Goal: Check status: Check status

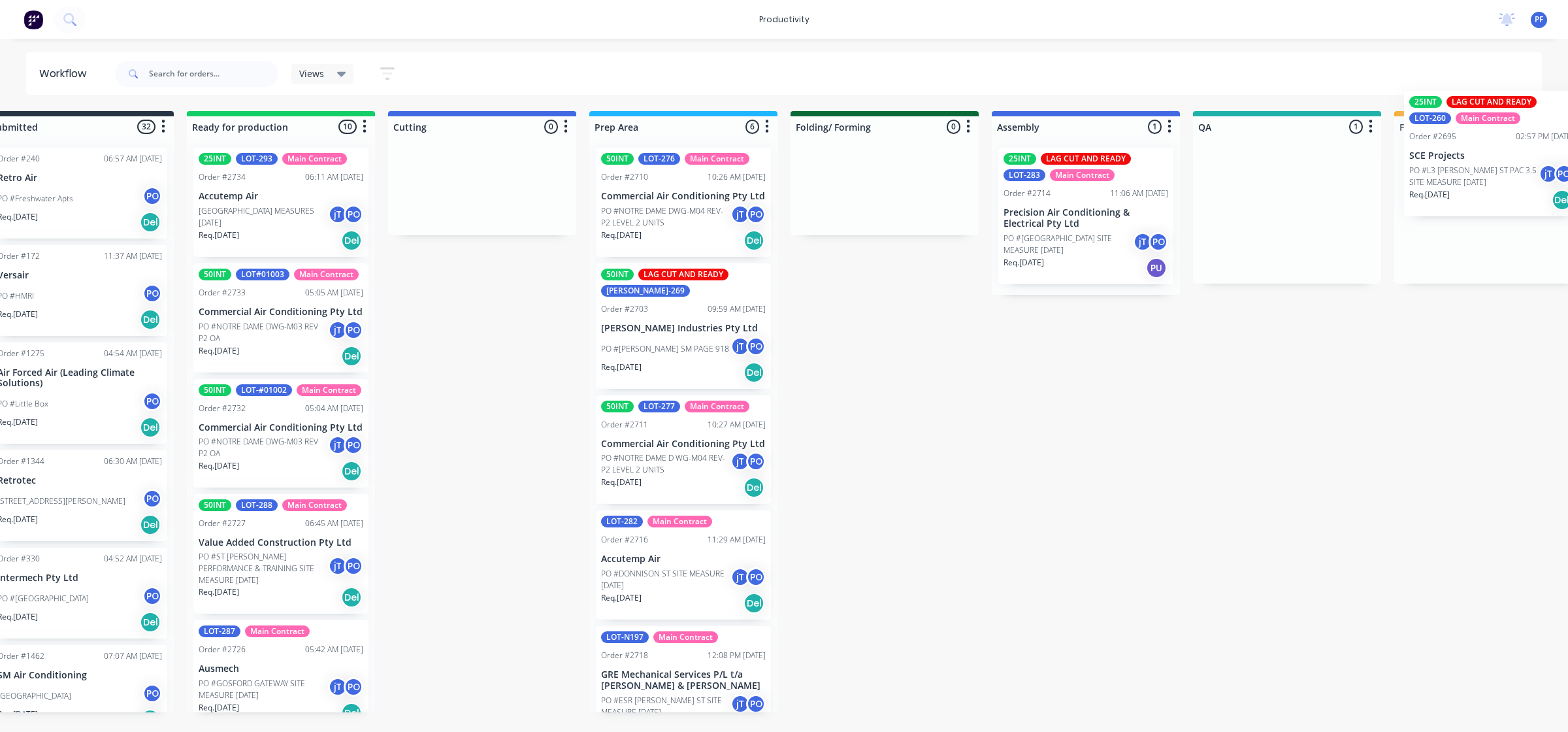
scroll to position [0, 73]
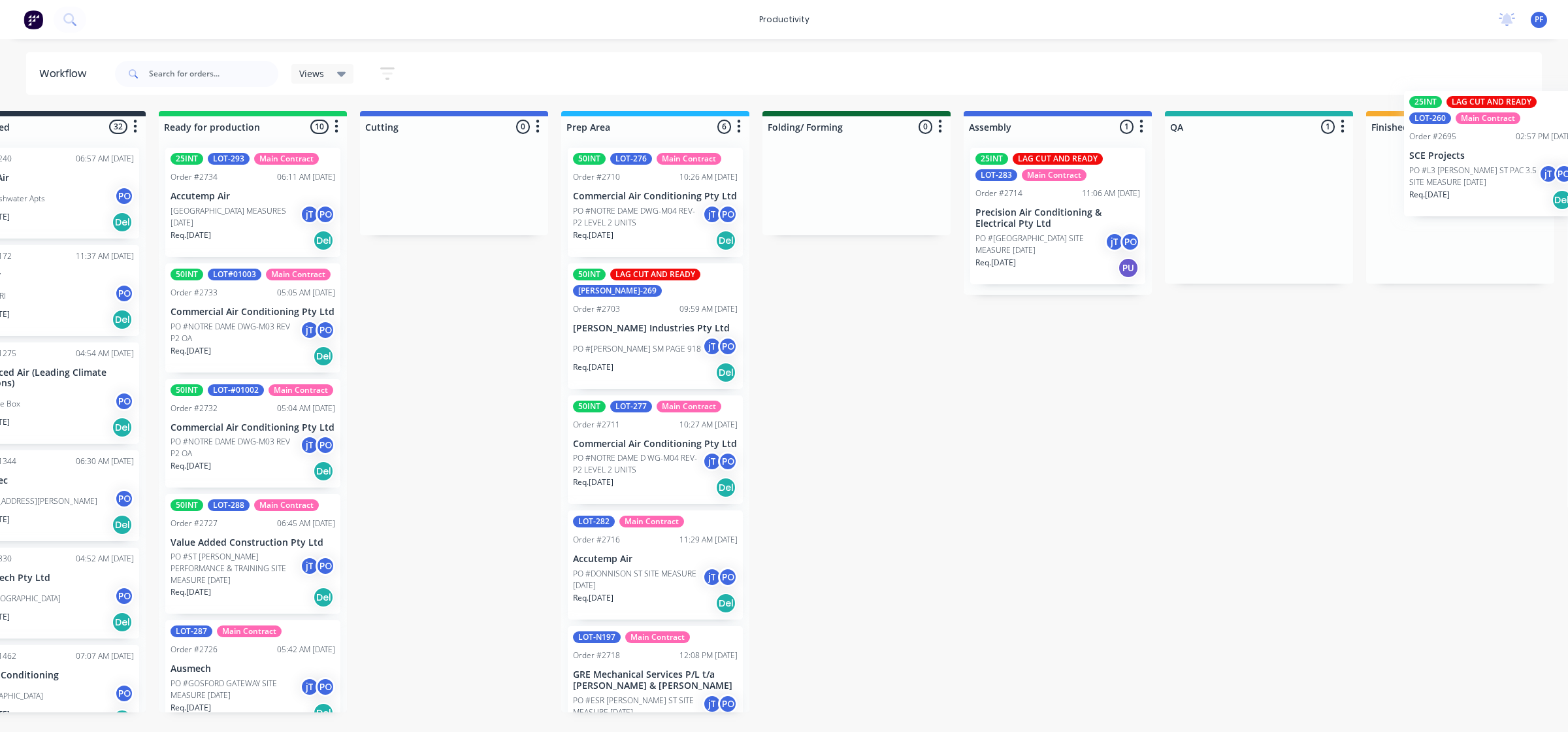
drag, startPoint x: 1305, startPoint y: 235, endPoint x: 1471, endPoint y: 178, distance: 175.5
click at [1474, 179] on div "Submitted 32 Order #240 06:57 AM 27/09/24 Retro Air PO #Freshwater Apts PO Req.…" at bounding box center [1198, 411] width 2557 height 601
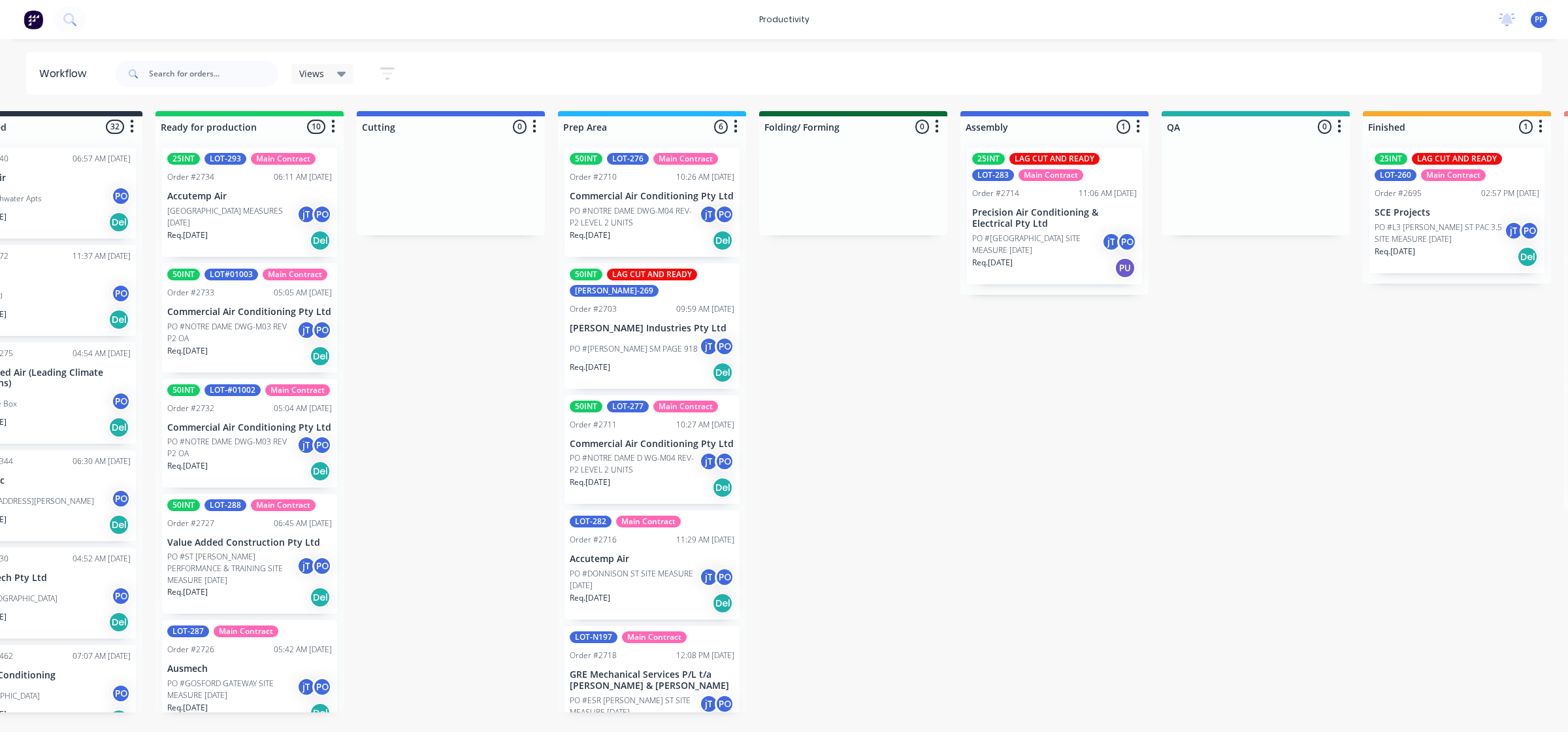
drag, startPoint x: 1563, startPoint y: 238, endPoint x: 1394, endPoint y: 220, distance: 170.0
click at [1394, 221] on p "PO #L3 [PERSON_NAME] ST PAC 3.5 SITE MEASURE [DATE]" at bounding box center [1439, 233] width 129 height 23
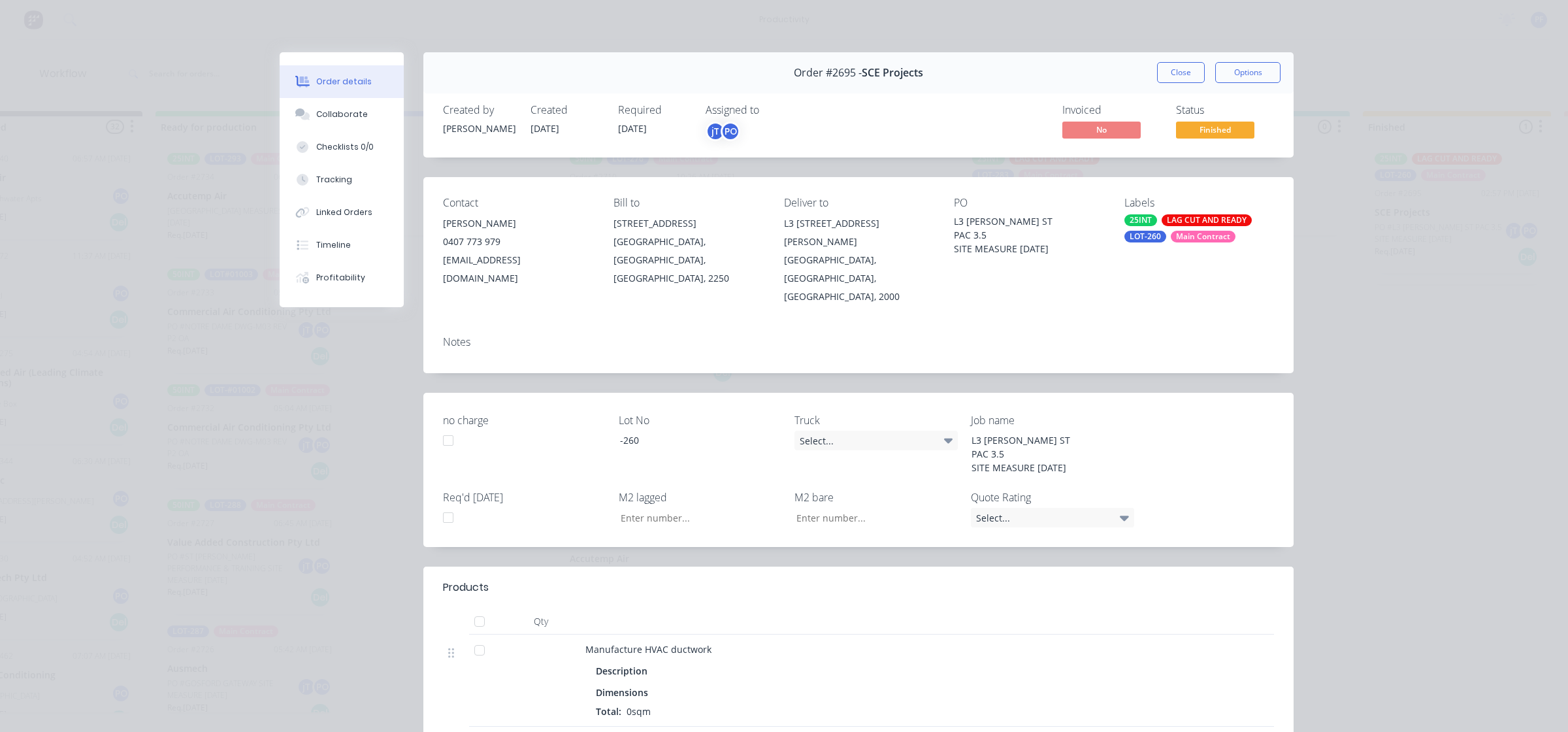
click at [1156, 213] on div "Labels 25INT LAG CUT AND READY LOT-260 Main Contract" at bounding box center [1199, 251] width 150 height 109
click at [1147, 219] on div "25INT" at bounding box center [1141, 220] width 32 height 12
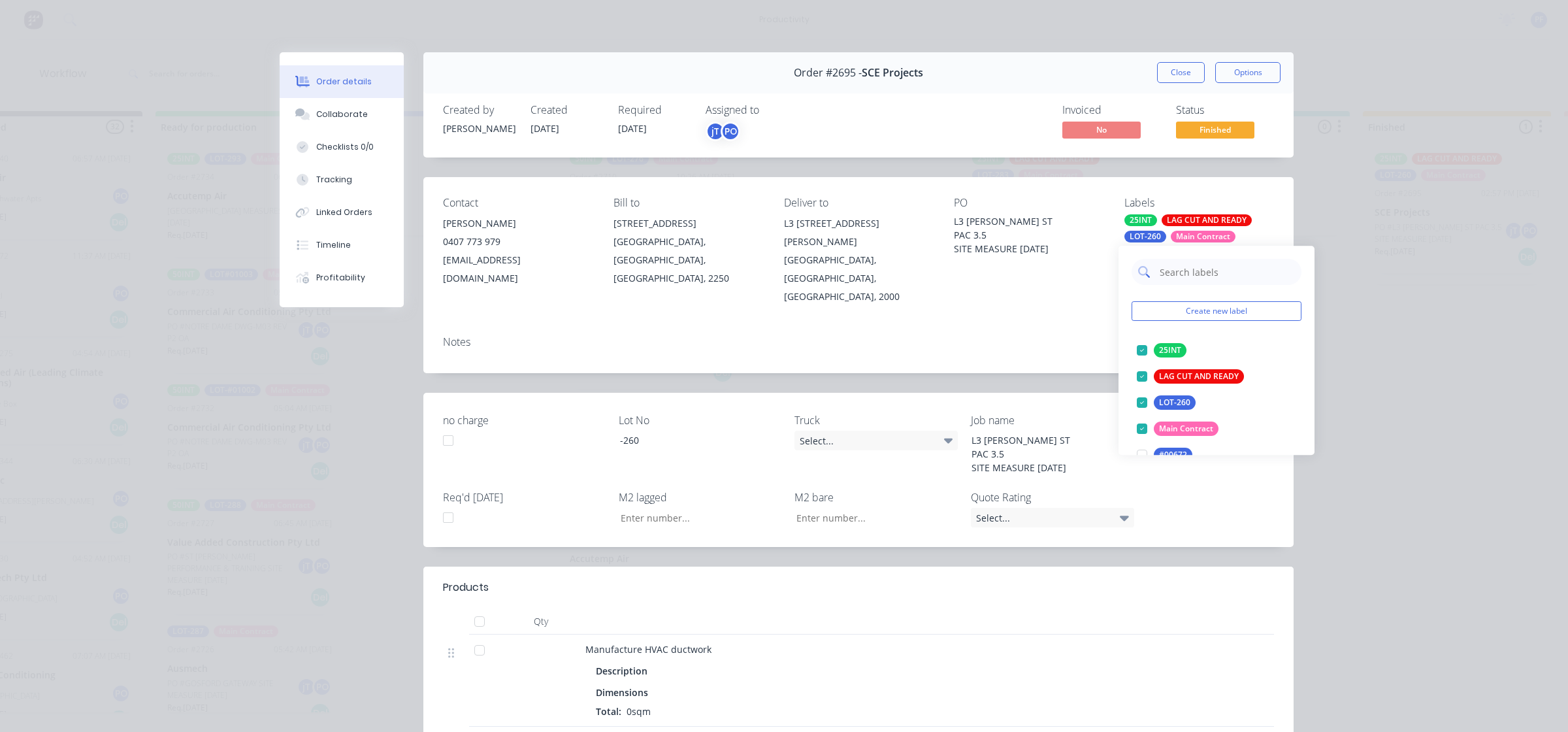
click at [1210, 270] on input "text" at bounding box center [1227, 271] width 136 height 26
click at [1141, 345] on div at bounding box center [1142, 349] width 26 height 26
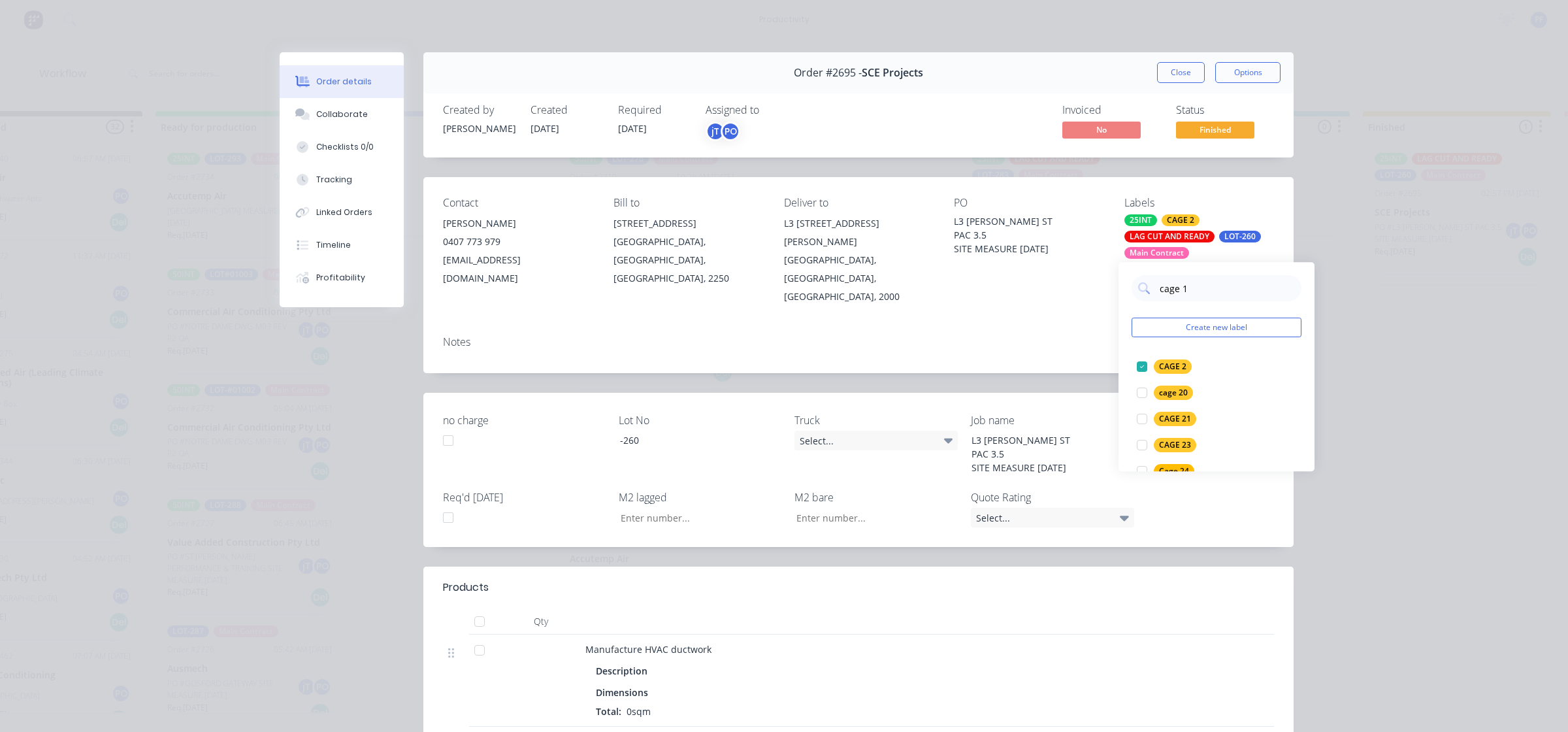
type input "cage 14"
click at [1141, 373] on div at bounding box center [1142, 366] width 26 height 26
drag, startPoint x: 1068, startPoint y: 333, endPoint x: 1086, endPoint y: 317, distance: 24.1
click at [1068, 333] on div "Notes" at bounding box center [857, 349] width 870 height 47
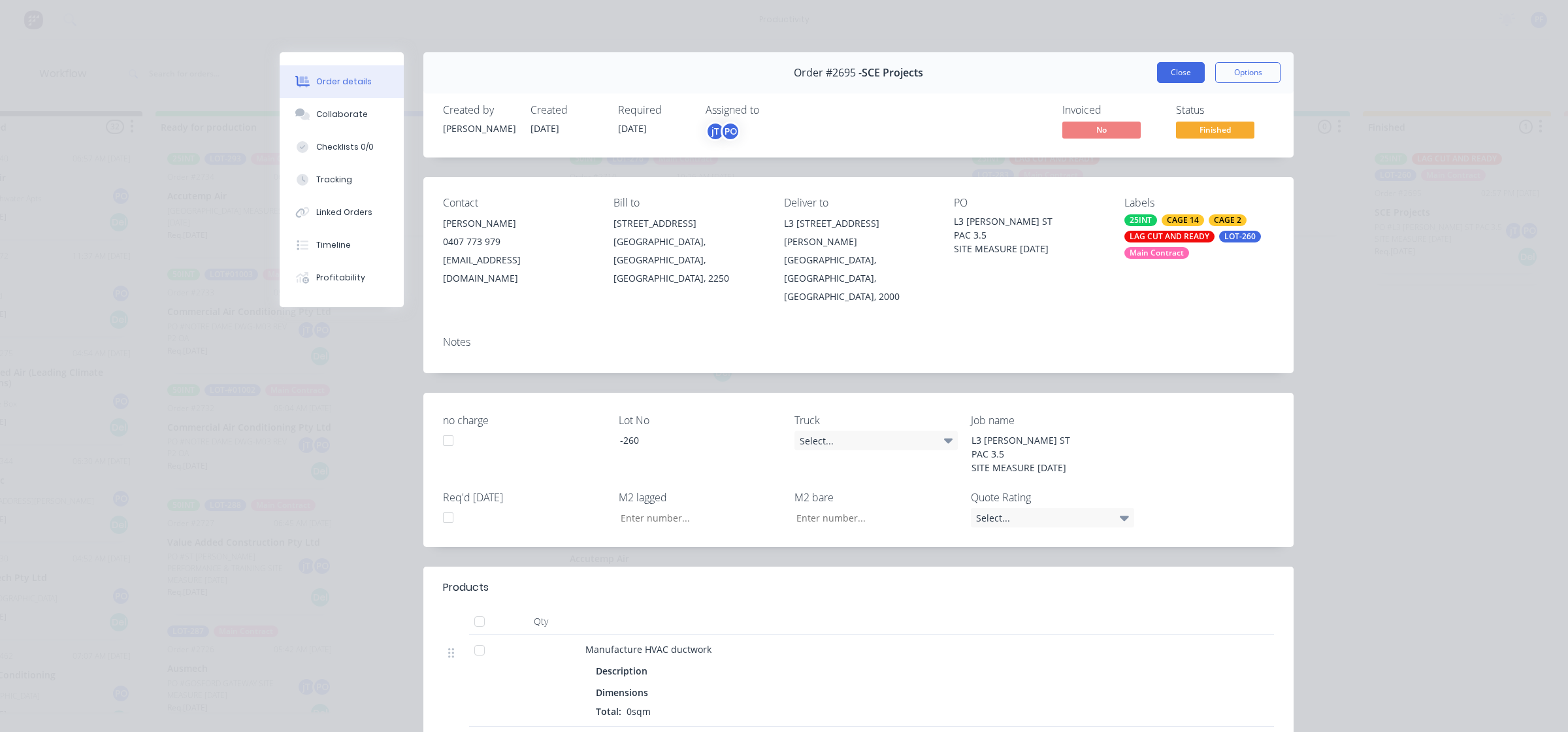
click at [1174, 80] on button "Close" at bounding box center [1180, 72] width 47 height 21
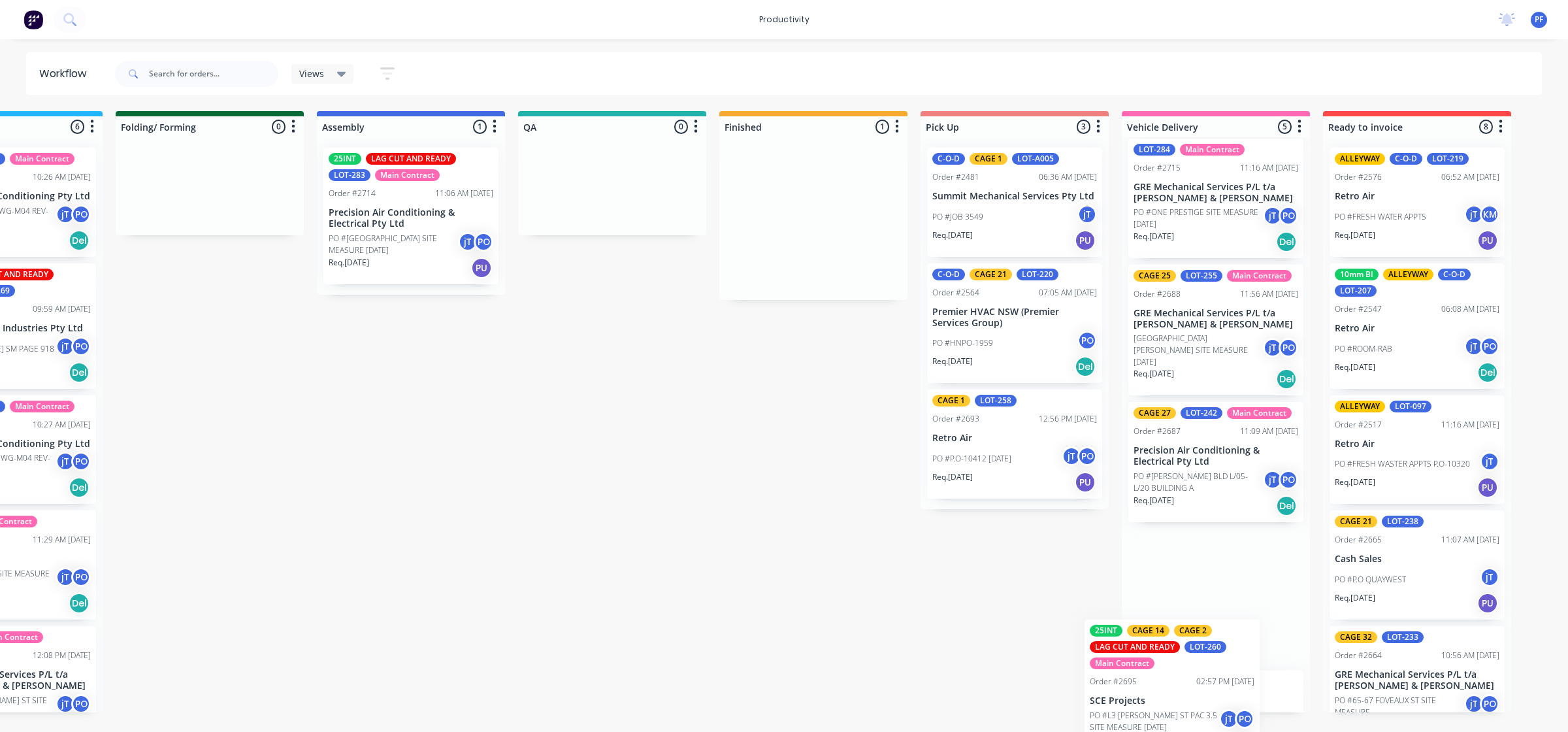
scroll to position [202, 0]
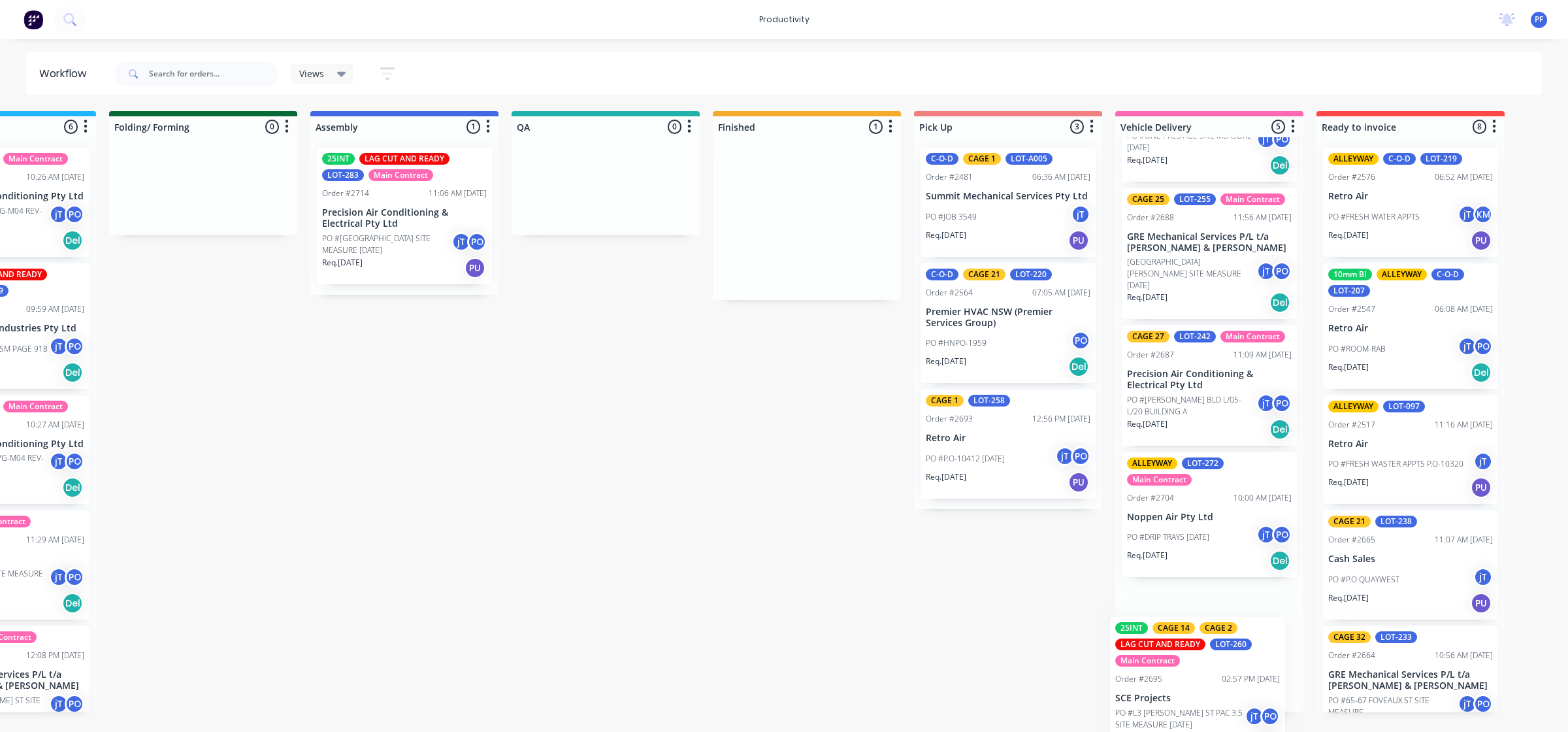
drag, startPoint x: 887, startPoint y: 228, endPoint x: 1223, endPoint y: 691, distance: 572.1
click at [1222, 695] on div "Submitted 32 Order #240 06:57 AM 27/09/24 Retro Air PO #Freshwater Apts PO Req.…" at bounding box center [545, 411] width 2557 height 601
